Goal: Find specific page/section: Find specific page/section

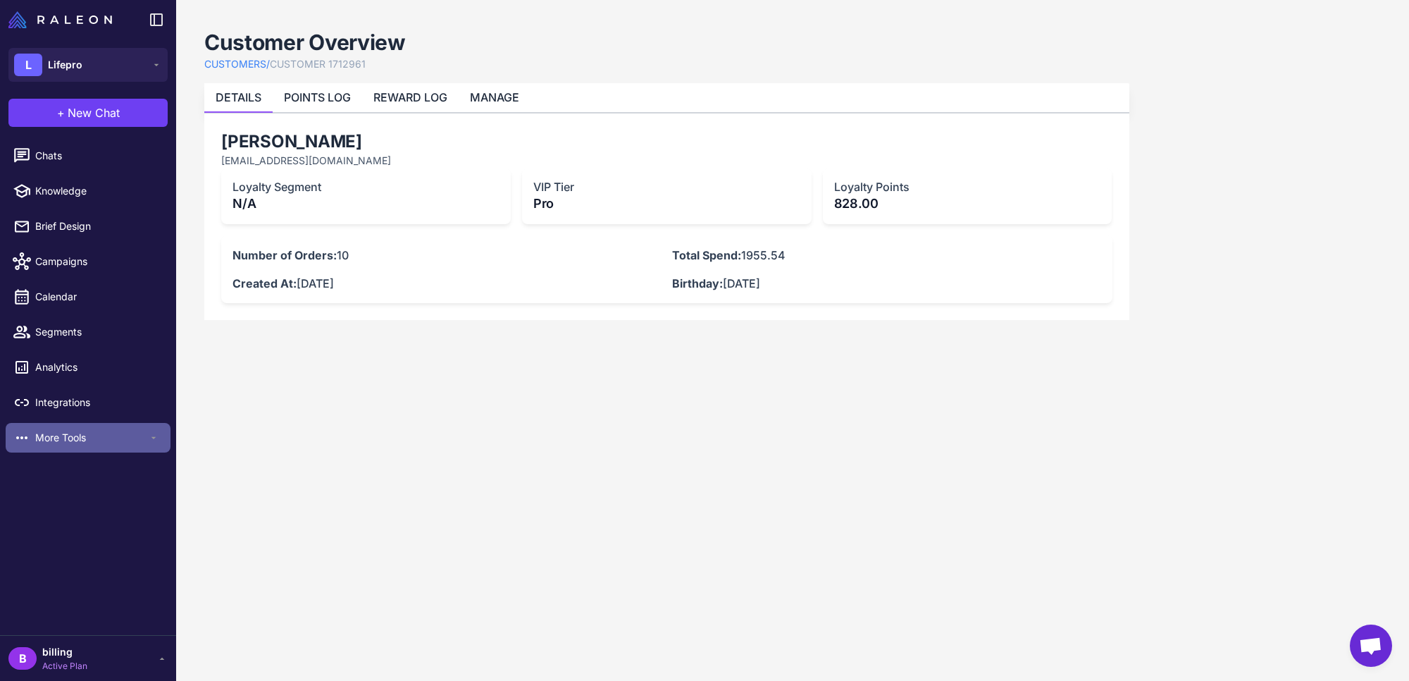
click at [132, 439] on span "More Tools" at bounding box center [91, 437] width 113 height 15
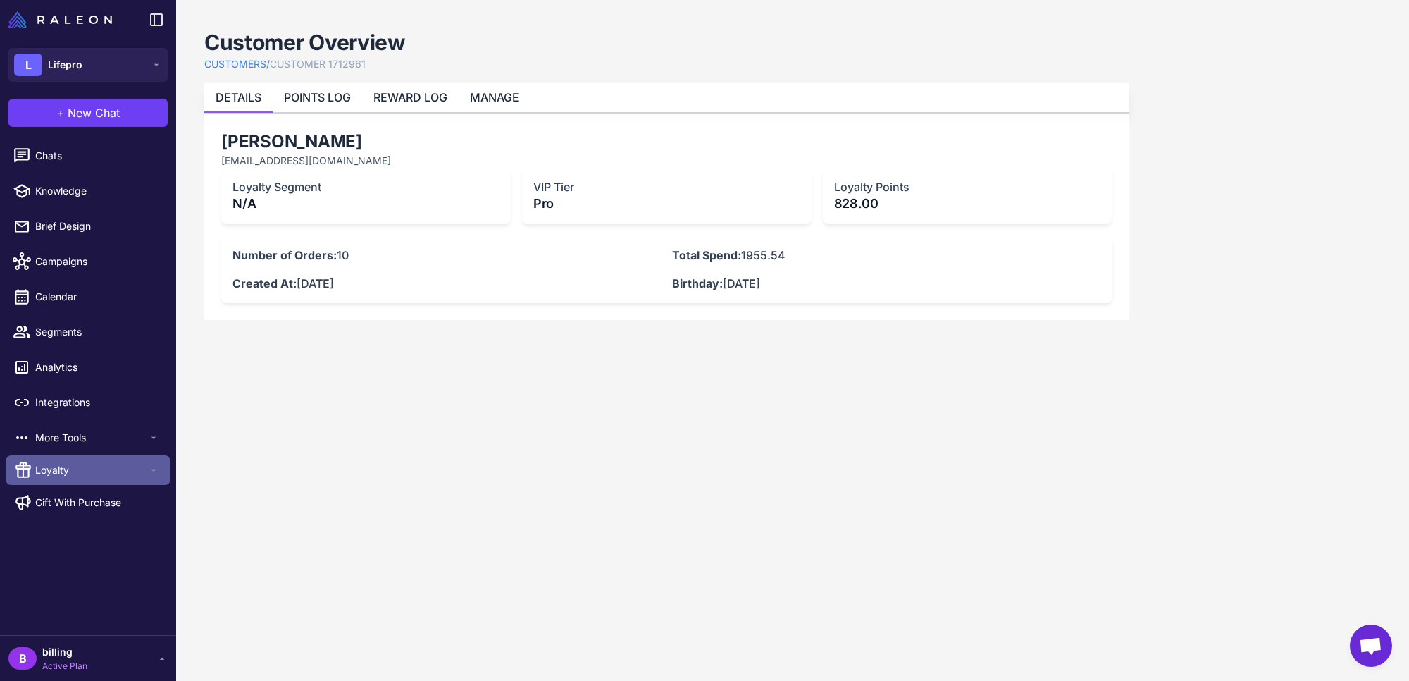
click at [110, 472] on span "Loyalty" at bounding box center [91, 469] width 113 height 15
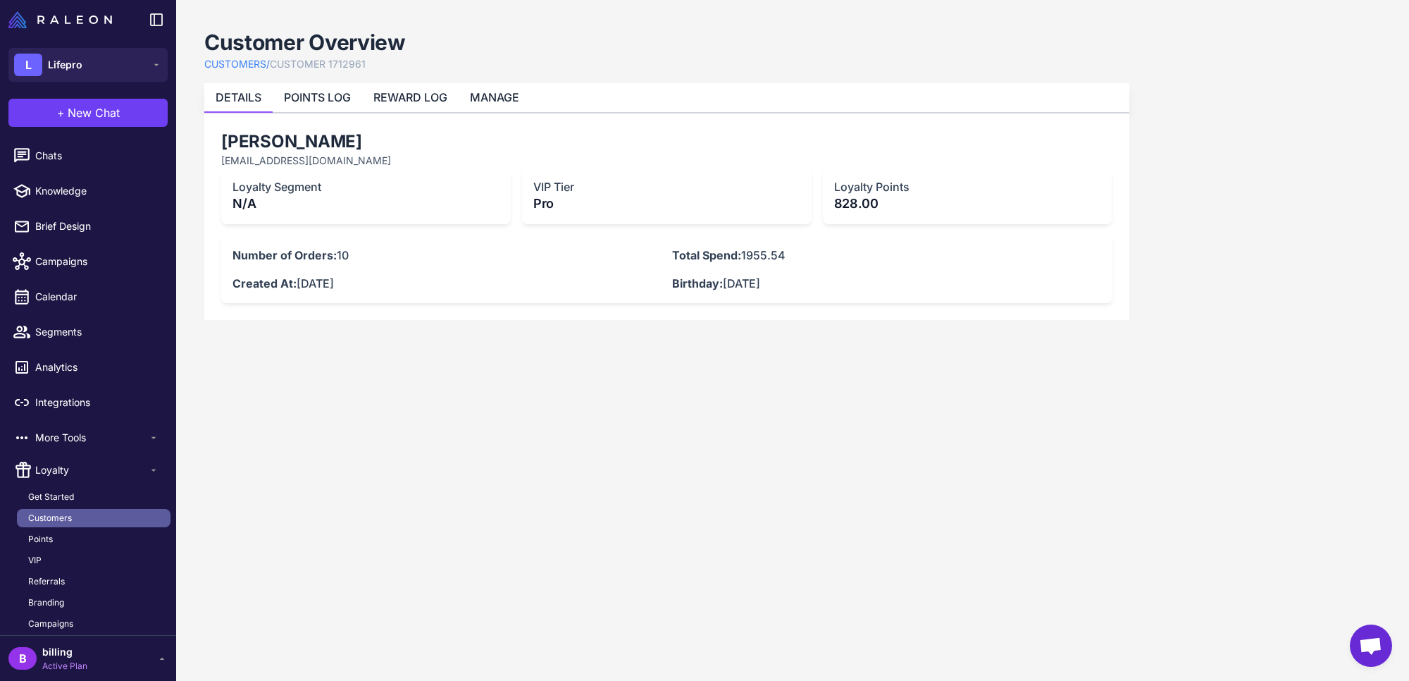
click at [81, 511] on link "Customers" at bounding box center [94, 518] width 154 height 18
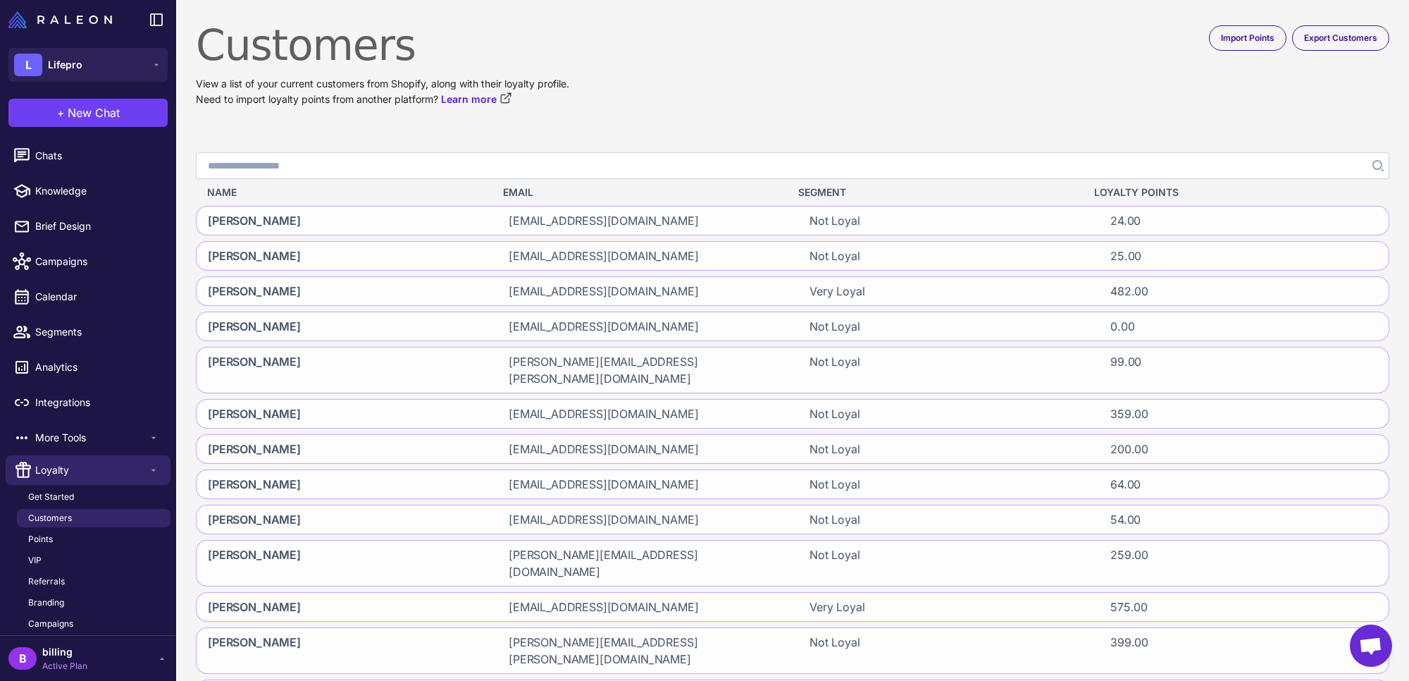
click at [378, 163] on input "Search" at bounding box center [792, 165] width 1193 height 27
paste input "**********"
type input "**********"
click button "Search" at bounding box center [1376, 165] width 25 height 27
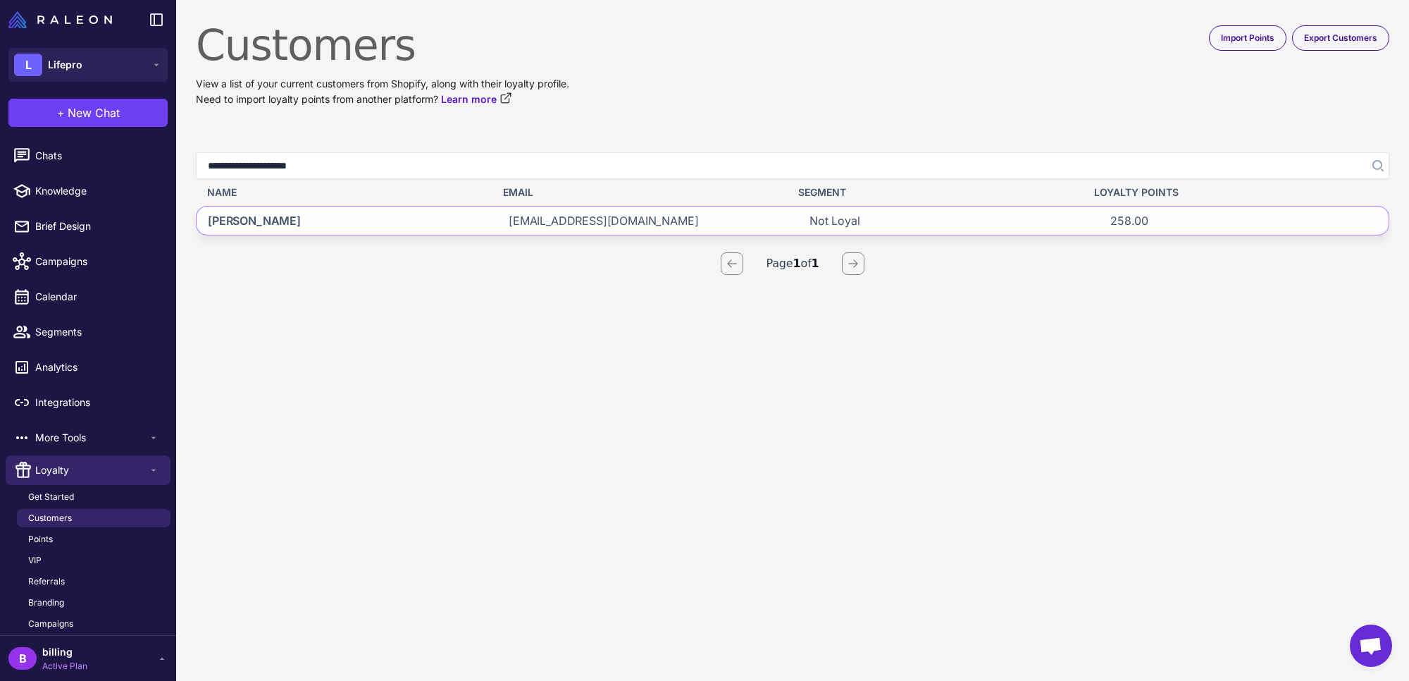
click at [389, 228] on div "[PERSON_NAME]" at bounding box center [342, 220] width 290 height 28
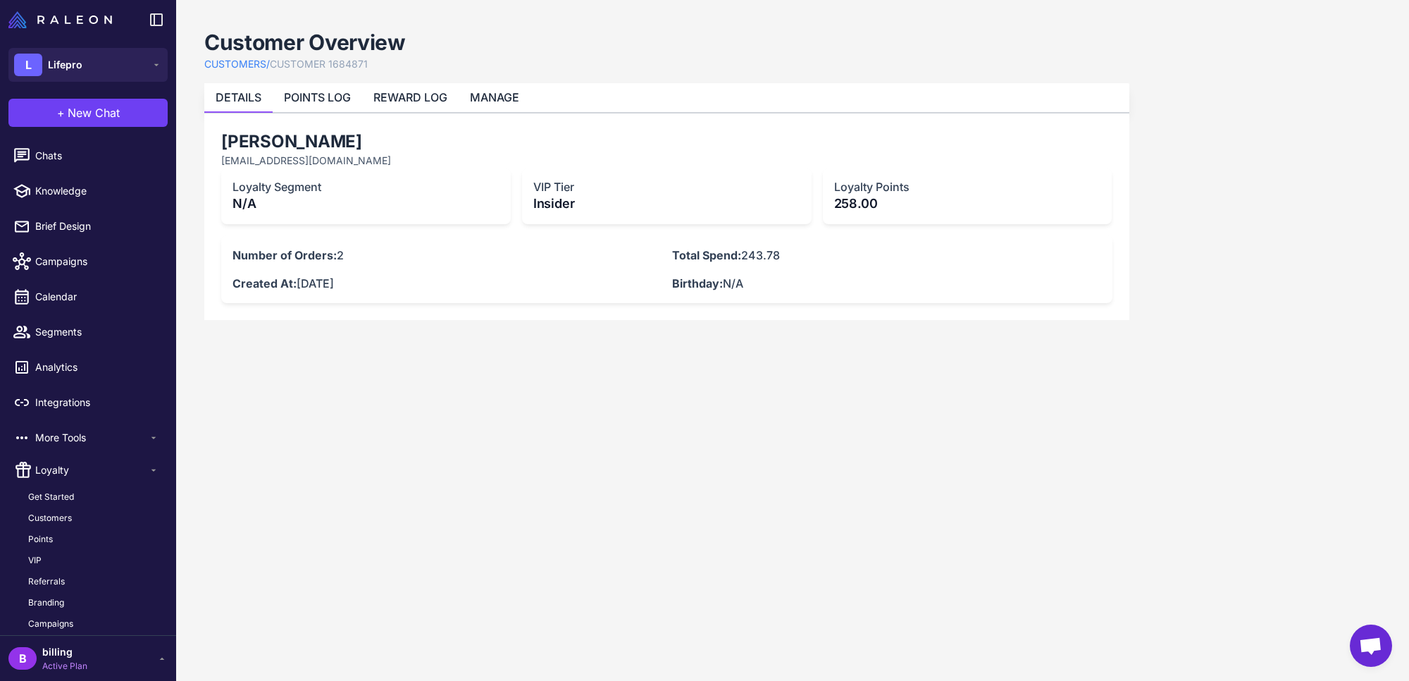
click at [1319, 469] on content "Customer Overview CUSTOMERS / CUSTOMER 1684871 DETAILS POINTS LOG REWARD LOG MA…" at bounding box center [792, 340] width 1233 height 681
click at [1408, 225] on content "Customer Overview CUSTOMERS / CUSTOMER 1684871 DETAILS POINTS LOG REWARD LOG MA…" at bounding box center [792, 340] width 1233 height 681
click at [1408, 366] on content "Customer Overview CUSTOMERS / CUSTOMER 1684871 DETAILS POINTS LOG REWARD LOG MA…" at bounding box center [792, 340] width 1233 height 681
